Goal: Task Accomplishment & Management: Complete application form

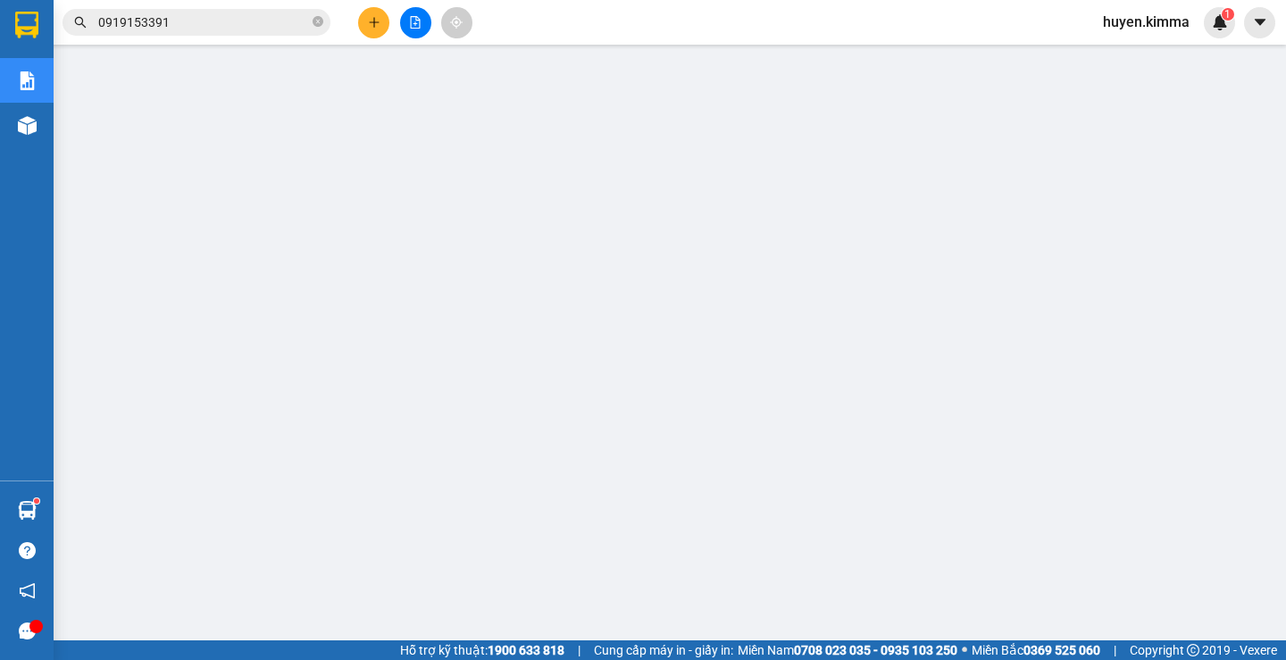
click at [372, 24] on icon "plus" at bounding box center [374, 22] width 13 height 13
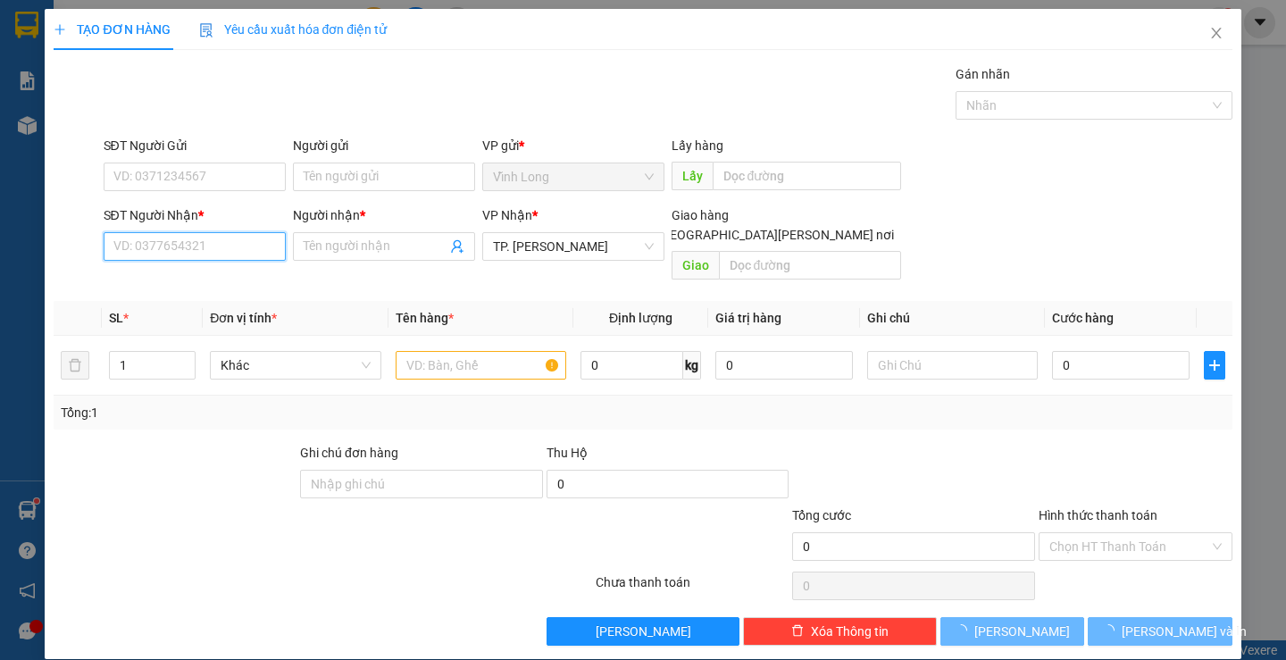
click at [219, 254] on input "SĐT Người Nhận *" at bounding box center [195, 246] width 182 height 29
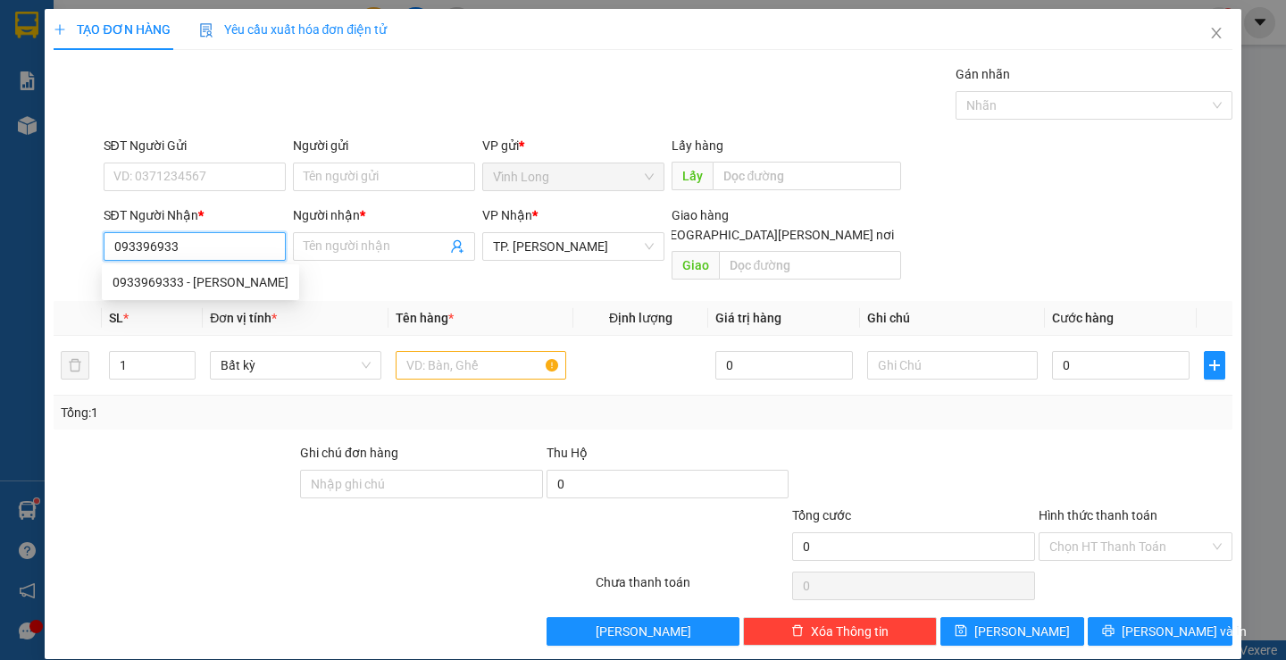
type input "0933969333"
drag, startPoint x: 230, startPoint y: 278, endPoint x: 211, endPoint y: 272, distance: 19.5
click at [227, 278] on div "0933969333 - [PERSON_NAME]" at bounding box center [201, 282] width 176 height 20
type input "[PERSON_NAME]"
type input "0933969333"
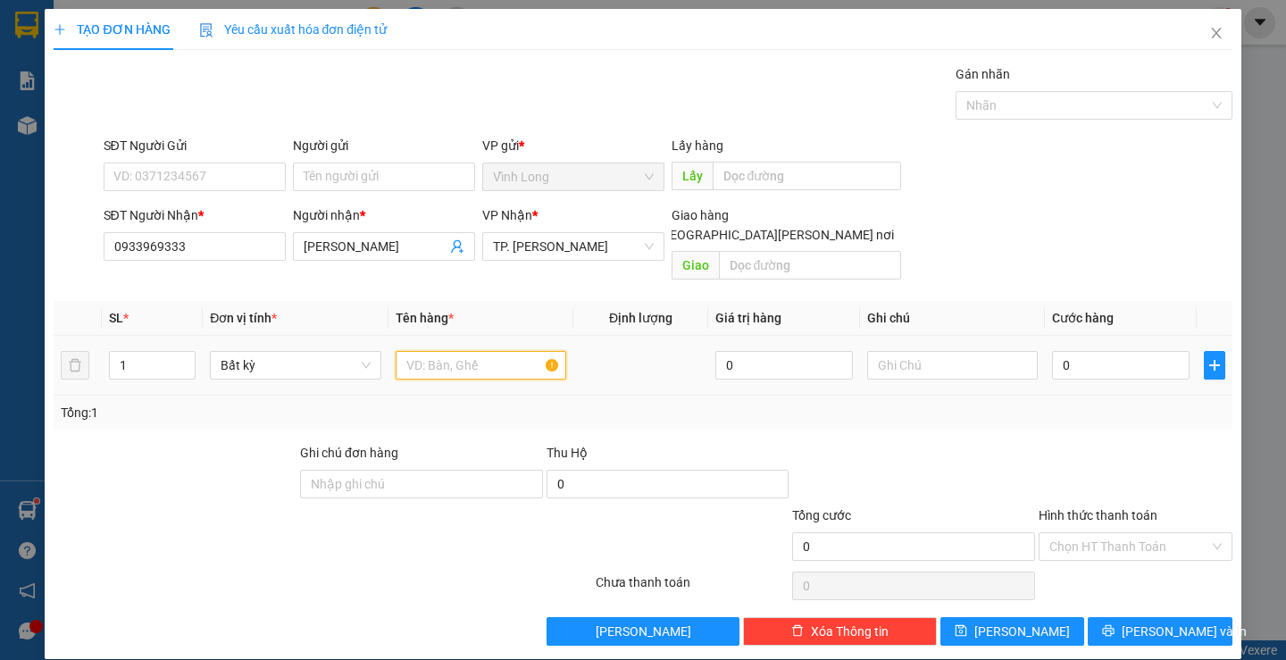
click at [431, 351] on input "text" at bounding box center [481, 365] width 171 height 29
type input "XÔ TRẮNG"
click at [951, 351] on input "text" at bounding box center [952, 365] width 171 height 29
type input "H"
click at [1135, 351] on input "0" at bounding box center [1121, 365] width 138 height 29
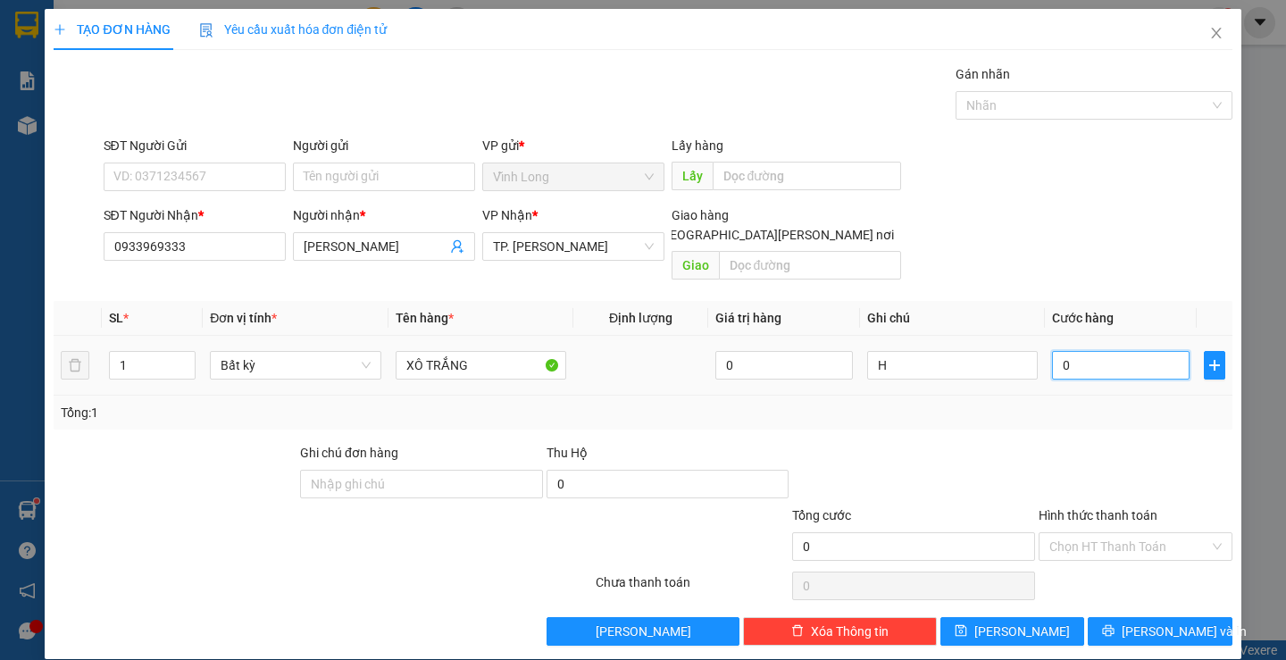
type input "3"
type input "30"
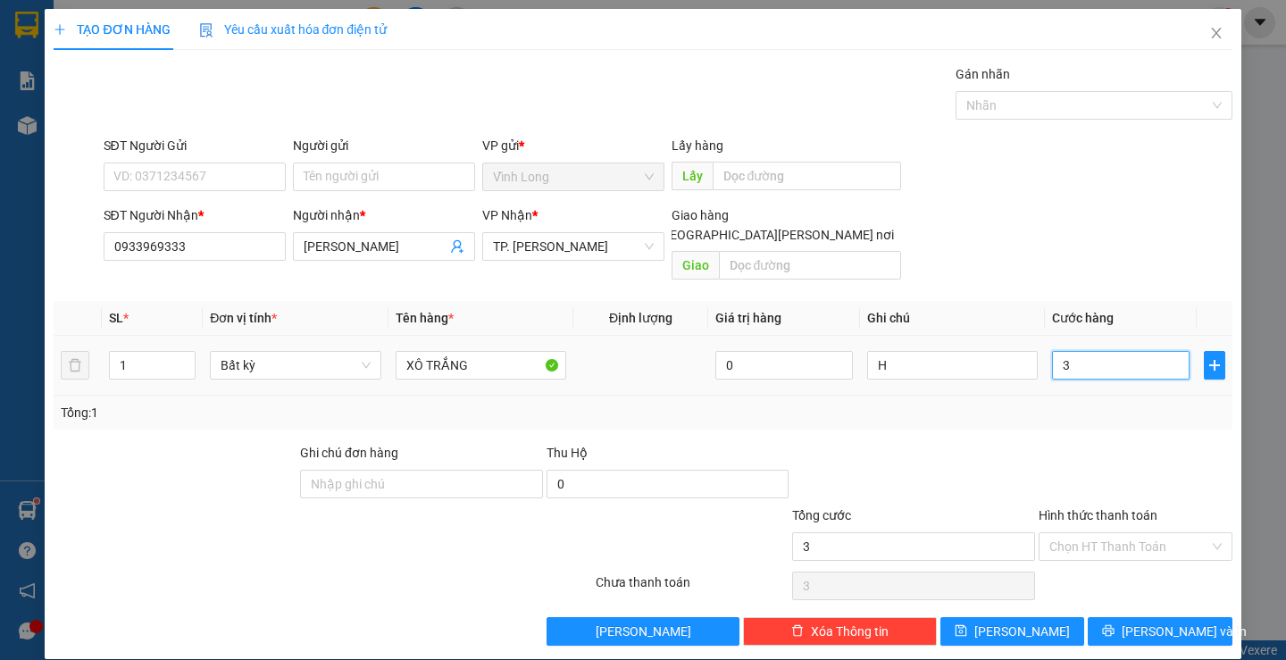
type input "30"
type input "30.000"
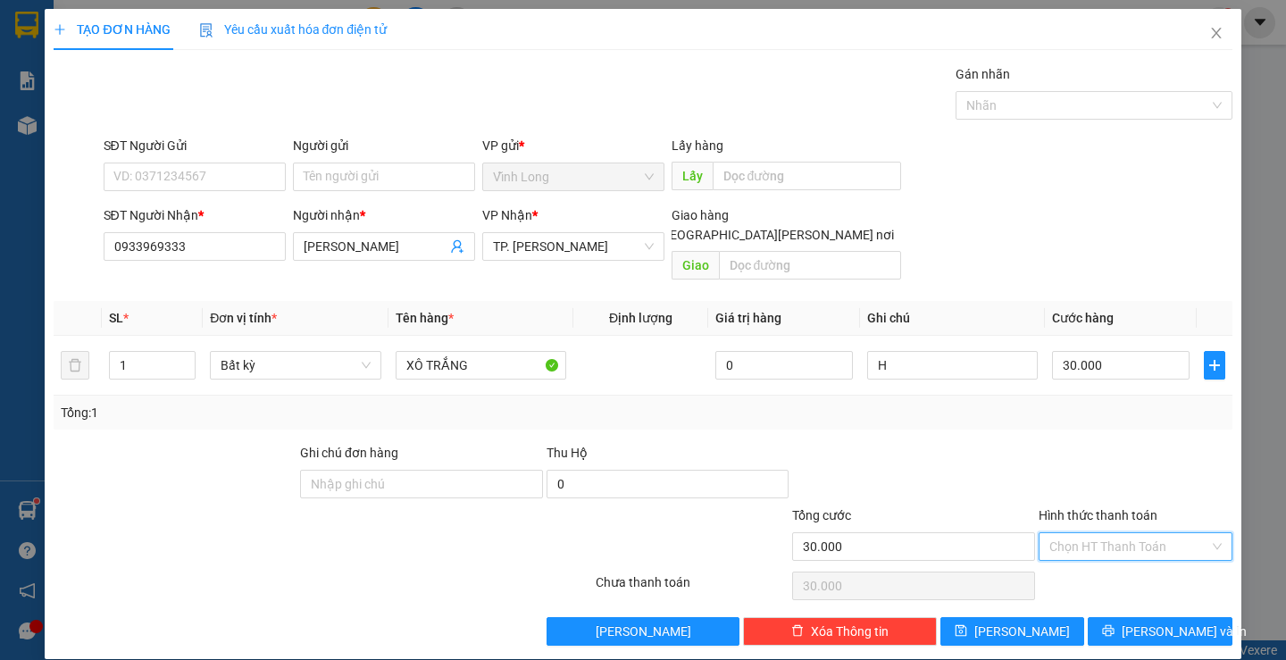
drag, startPoint x: 1105, startPoint y: 524, endPoint x: 1108, endPoint y: 547, distance: 22.6
click at [1108, 538] on input "Hình thức thanh toán" at bounding box center [1130, 546] width 160 height 27
click at [1108, 548] on div "Transit Pickup Surcharge Ids Transit Deliver Surcharge Ids Transit Deliver Surc…" at bounding box center [643, 354] width 1178 height 581
drag, startPoint x: 1115, startPoint y: 529, endPoint x: 1117, endPoint y: 550, distance: 21.5
click at [1115, 535] on input "Hình thức thanh toán" at bounding box center [1130, 546] width 160 height 27
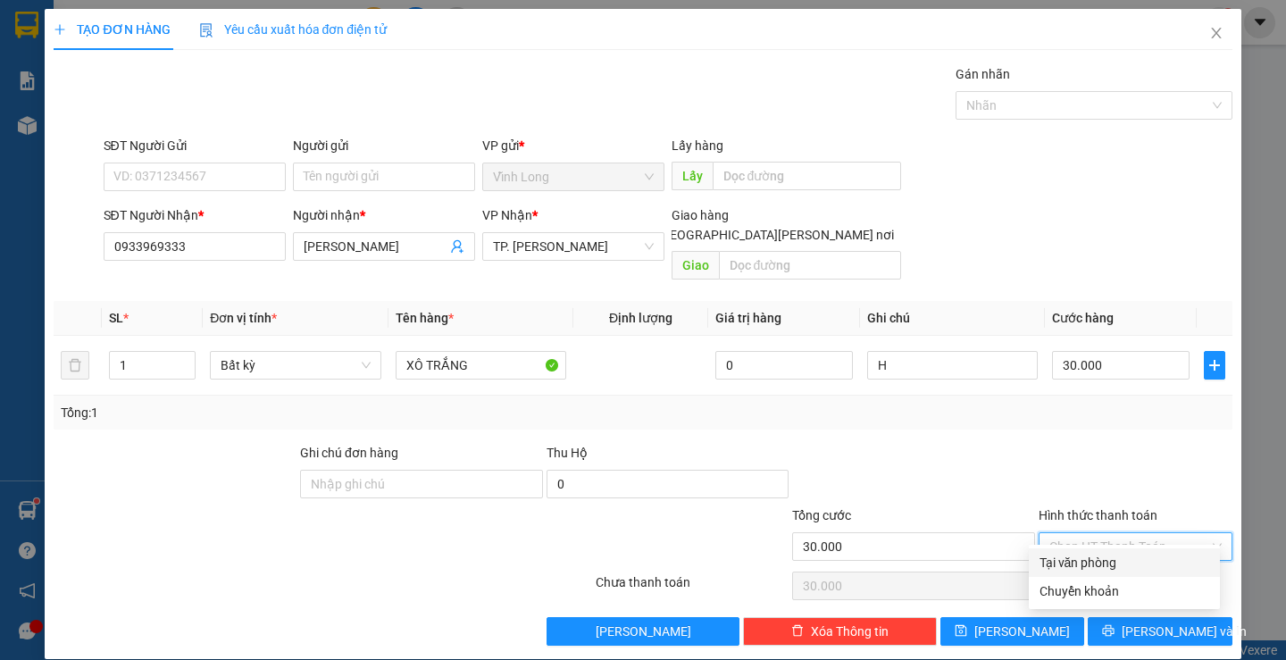
click at [1115, 565] on div "Tại văn phòng" at bounding box center [1125, 563] width 170 height 20
type input "0"
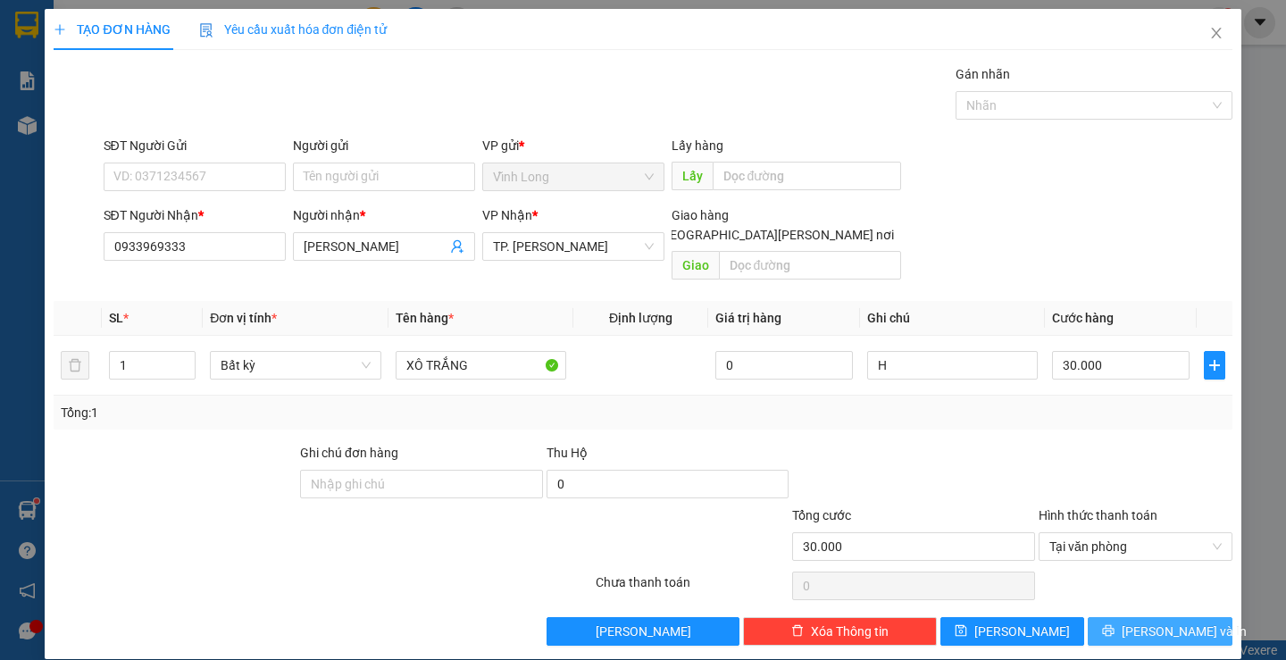
click at [1128, 617] on button "[PERSON_NAME] và In" at bounding box center [1160, 631] width 144 height 29
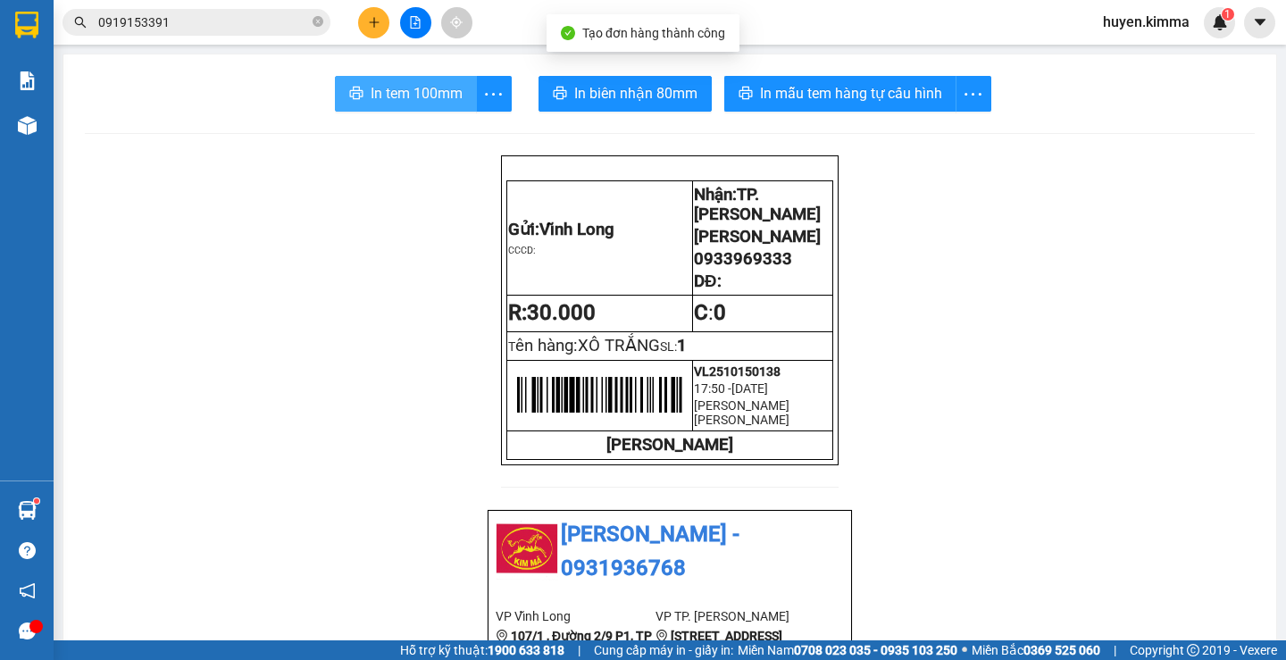
click at [433, 96] on span "In tem 100mm" at bounding box center [417, 93] width 92 height 22
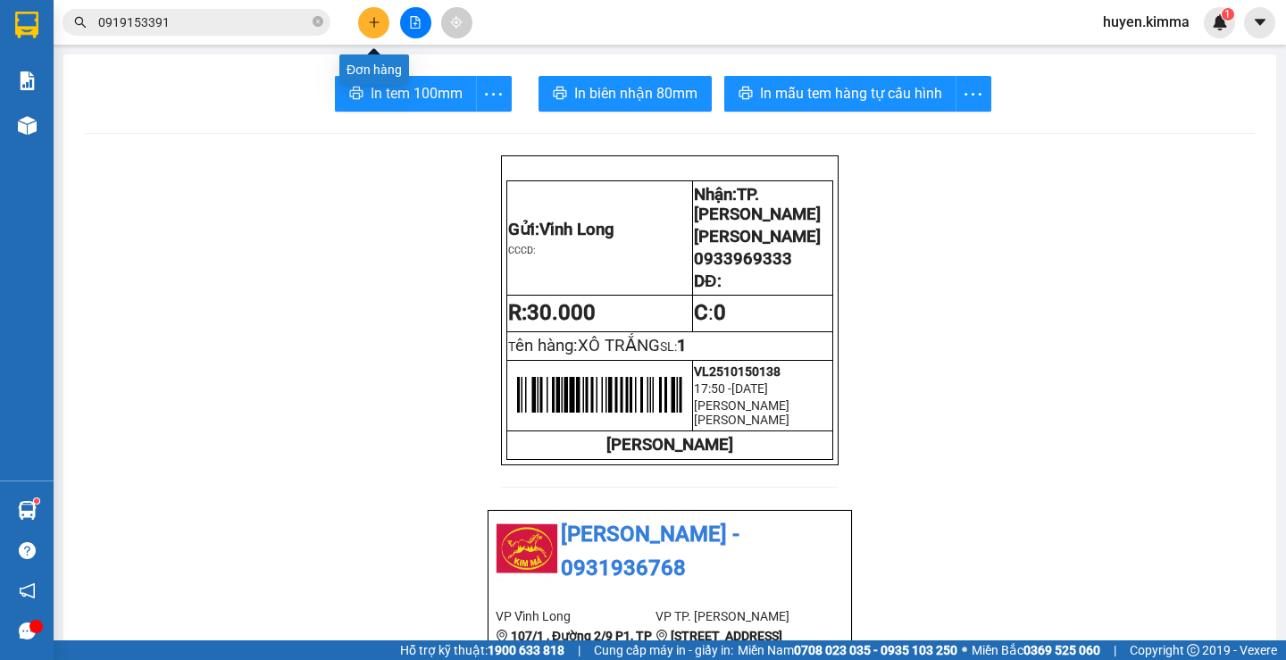
click at [373, 23] on icon "plus" at bounding box center [374, 22] width 13 height 13
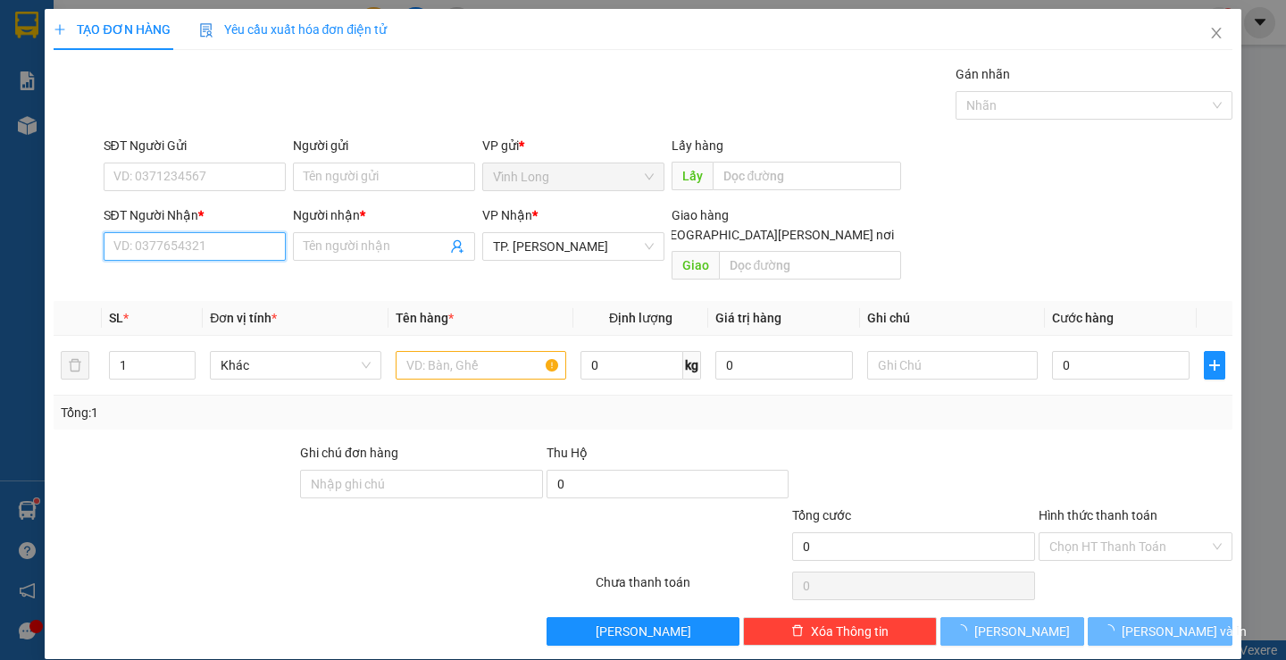
click at [215, 247] on input "SĐT Người Nhận *" at bounding box center [195, 246] width 182 height 29
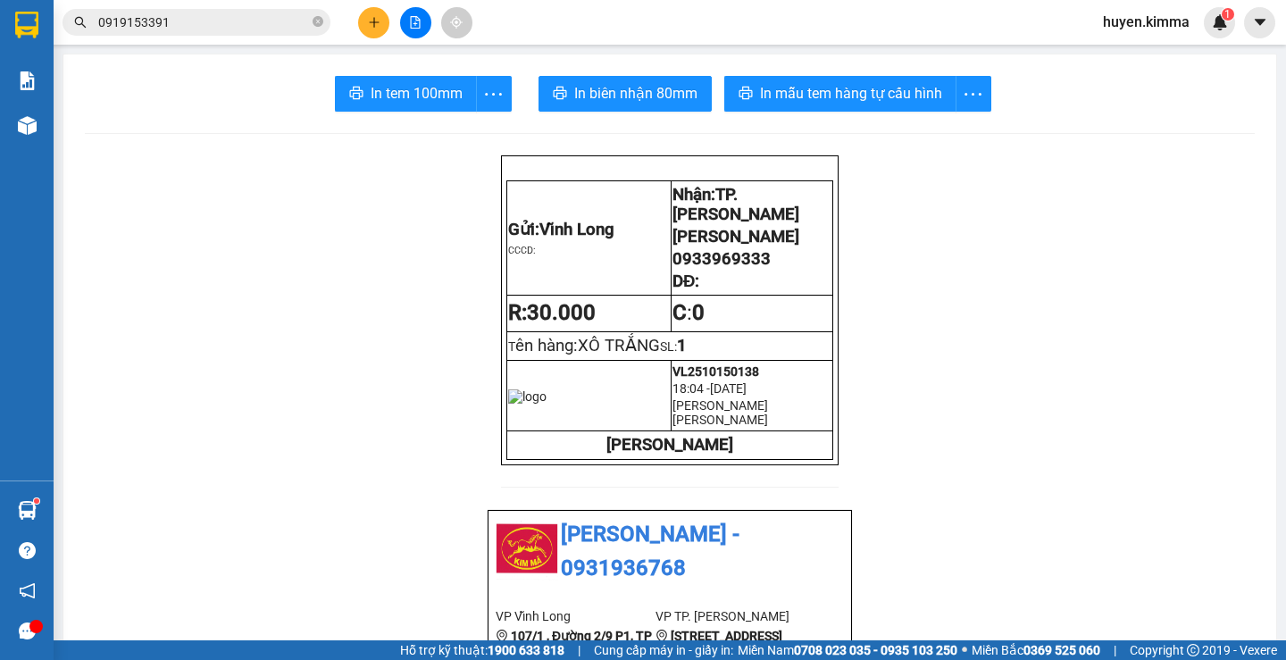
click at [193, 24] on input "0919153391" at bounding box center [203, 23] width 211 height 20
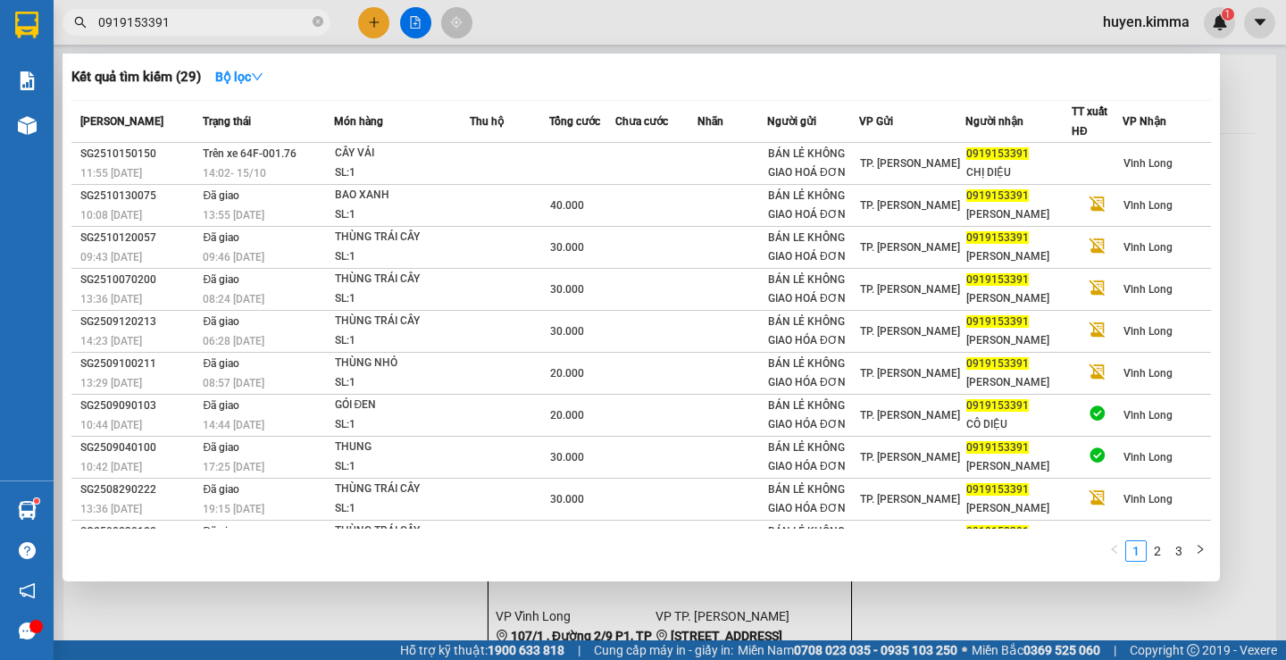
click at [193, 24] on input "0919153391" at bounding box center [203, 23] width 211 height 20
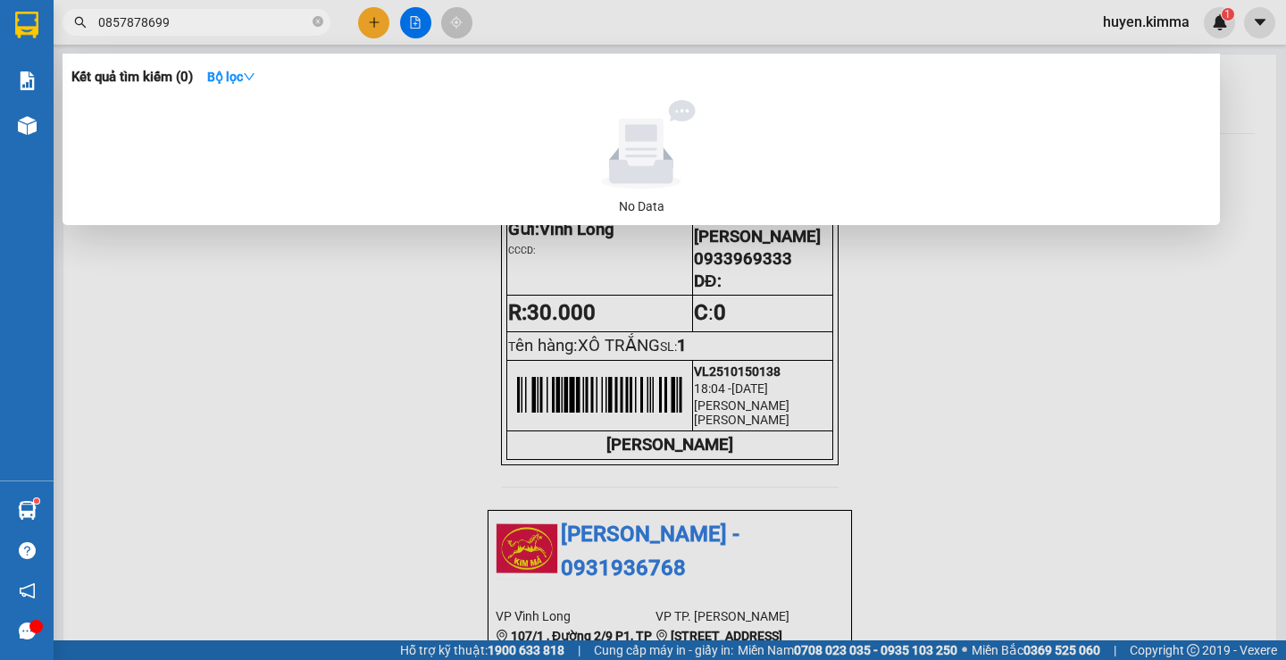
drag, startPoint x: 138, startPoint y: 29, endPoint x: 70, endPoint y: 11, distance: 70.2
click at [70, 11] on span "0857878699" at bounding box center [197, 22] width 268 height 27
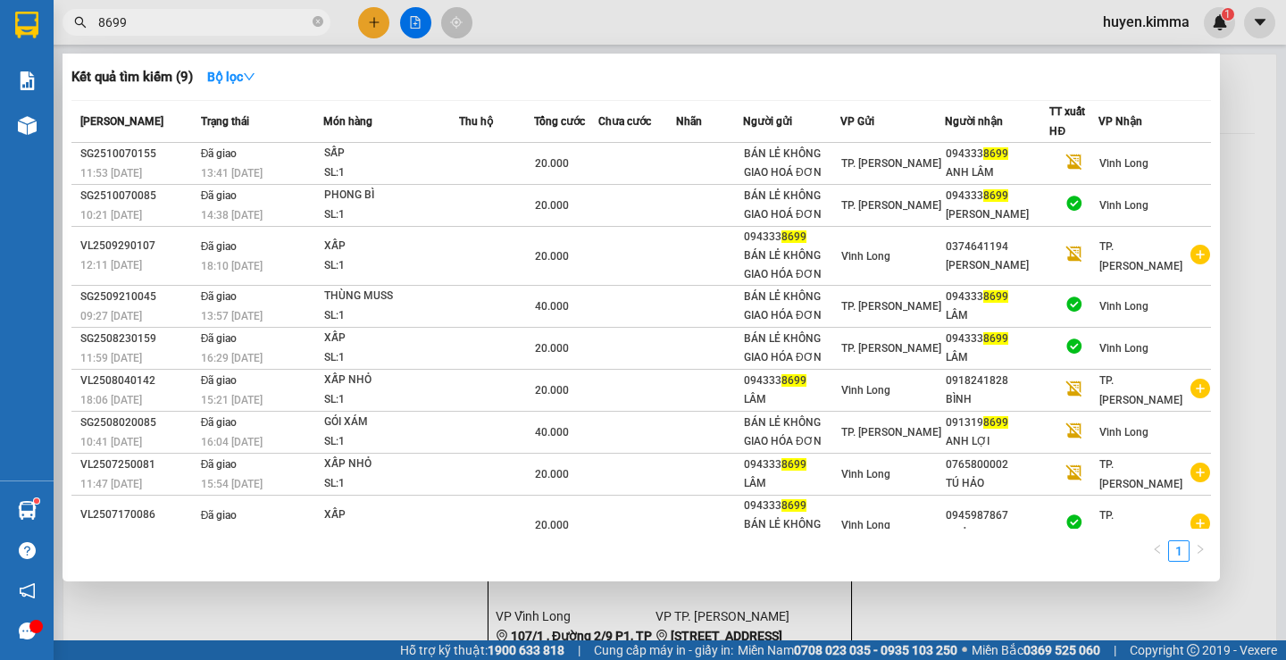
click at [180, 27] on input "8699" at bounding box center [203, 23] width 211 height 20
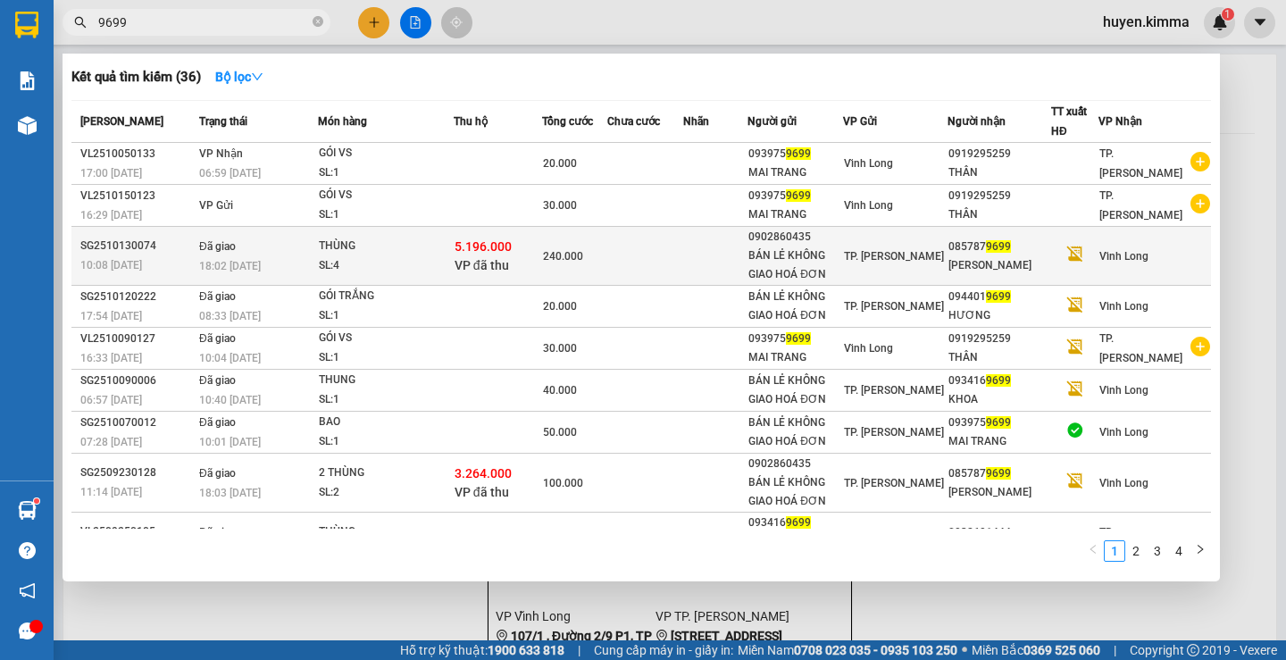
type input "9699"
click at [995, 264] on div "[PERSON_NAME]" at bounding box center [1000, 265] width 102 height 19
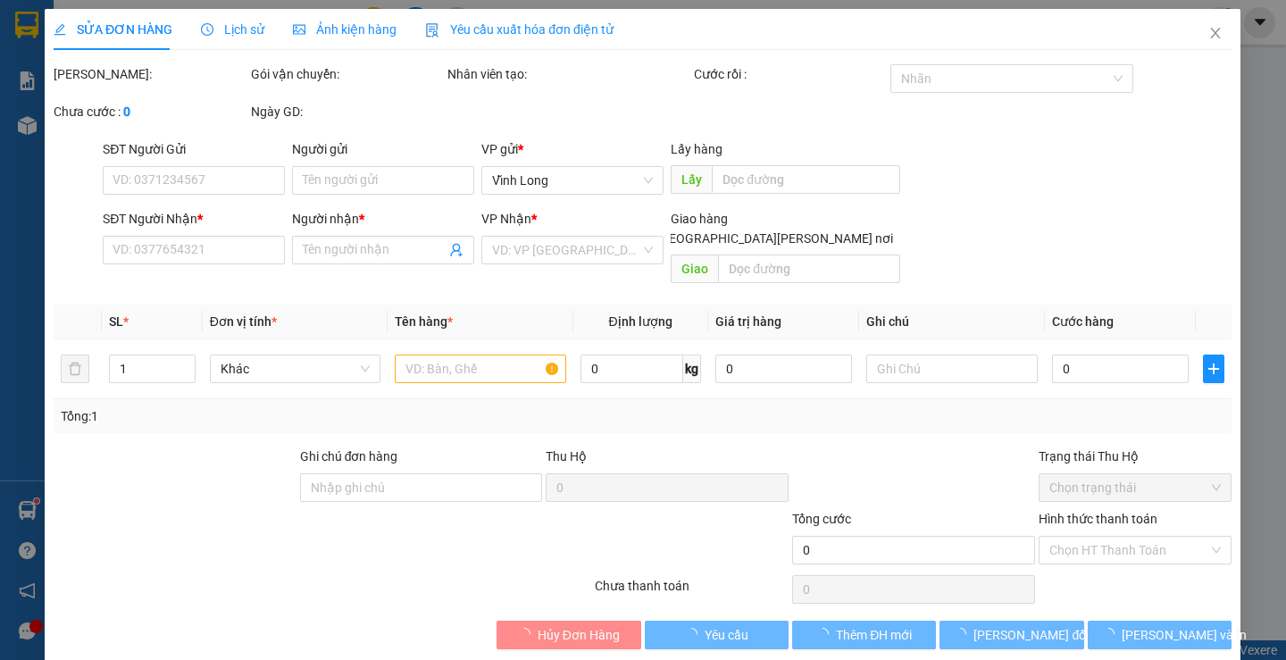
type input "0902860435"
type input "BÁN LẺ KHÔNG GIAO HOÁ ĐƠN"
type input "0857879699"
type input "[PERSON_NAME]"
type input "TG"
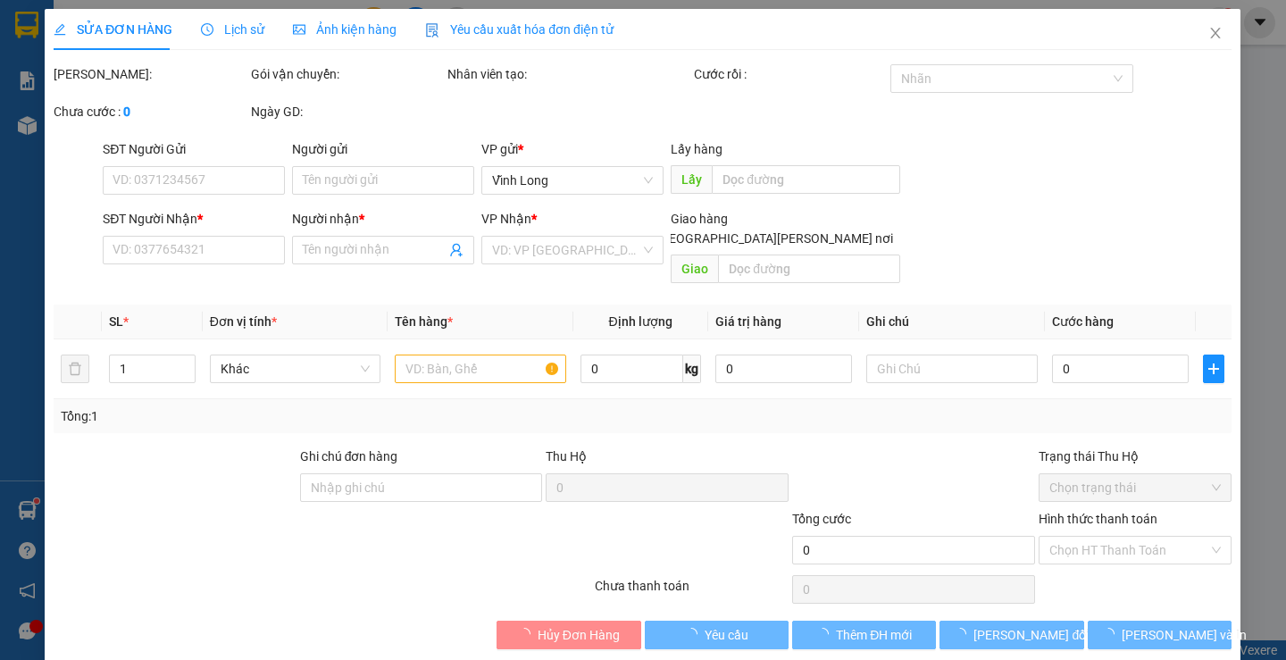
type input "5.196.000"
type input "240.000"
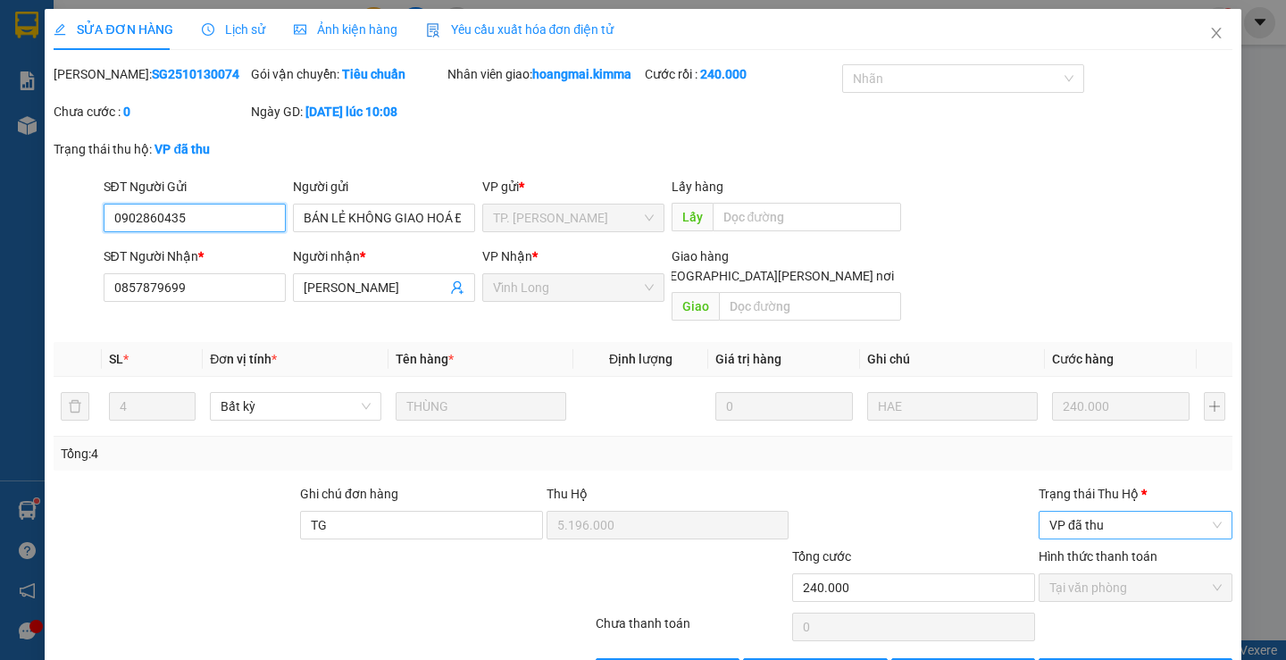
scroll to position [42, 0]
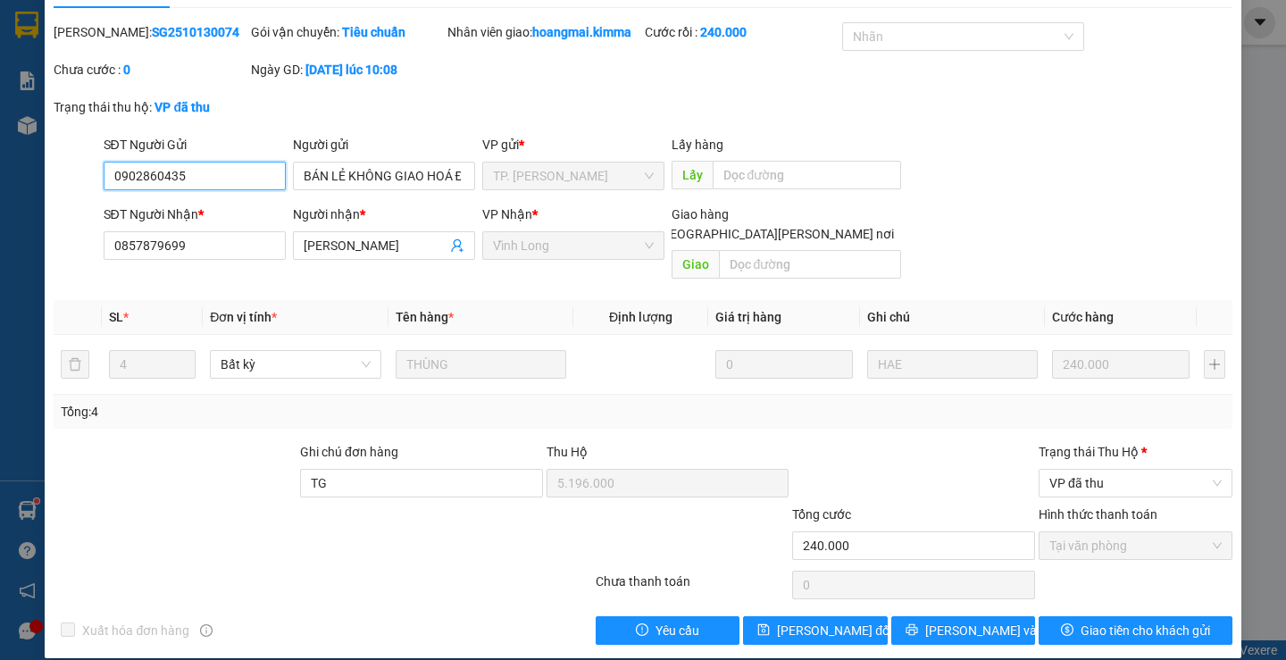
click at [204, 178] on input "0902860435" at bounding box center [195, 176] width 182 height 29
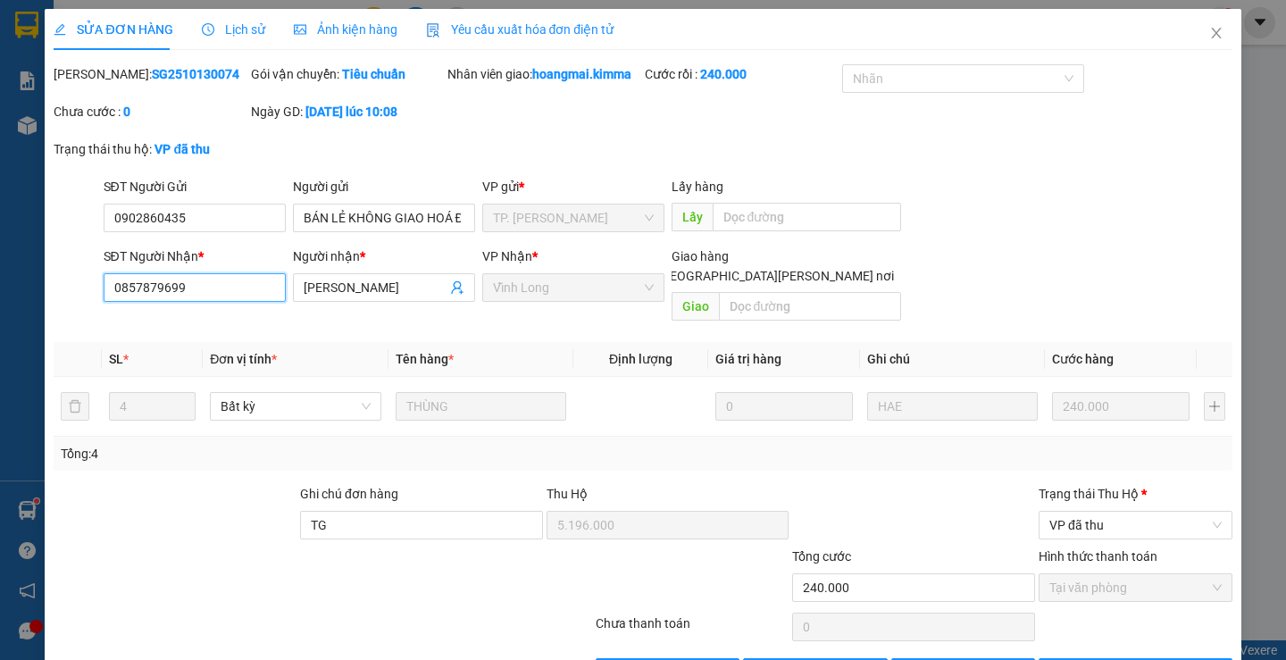
click at [209, 293] on input "0857879699" at bounding box center [195, 287] width 182 height 29
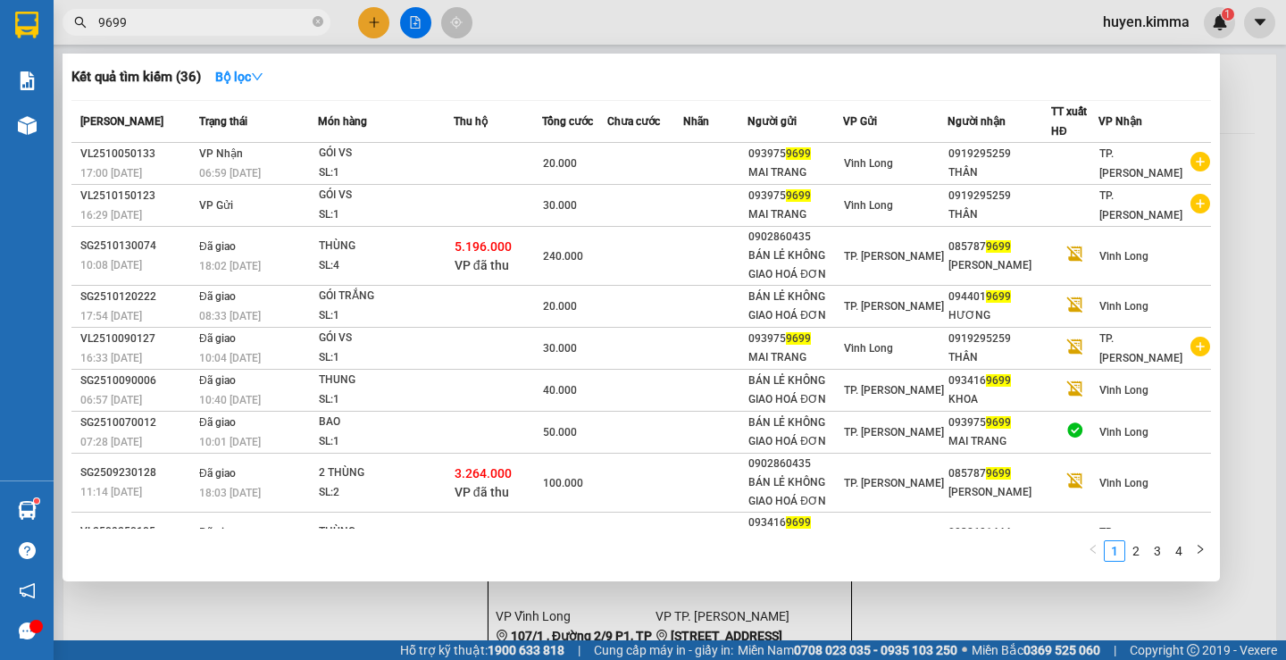
click at [164, 23] on input "9699" at bounding box center [203, 23] width 211 height 20
paste input "085787"
type input "0857879699"
